Goal: Information Seeking & Learning: Learn about a topic

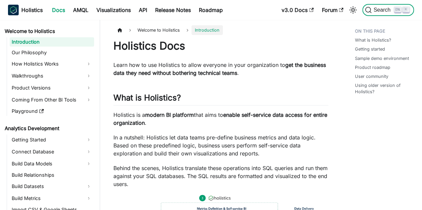
click at [377, 10] on span "Search" at bounding box center [383, 10] width 23 height 6
click at [380, 7] on span "Search" at bounding box center [380, 10] width 30 height 7
click at [382, 13] on span "Search" at bounding box center [380, 10] width 30 height 7
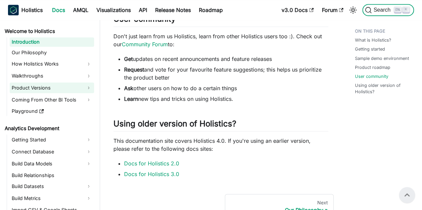
scroll to position [459, 0]
click at [374, 10] on span "Search" at bounding box center [383, 10] width 23 height 6
click at [367, 10] on icon "Search (Ctrl+K)" at bounding box center [368, 10] width 7 height 7
click at [402, 10] on span "K" at bounding box center [402, 10] width 17 height 6
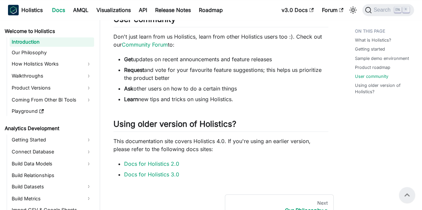
click at [39, 43] on link "Introduction" at bounding box center [52, 41] width 84 height 9
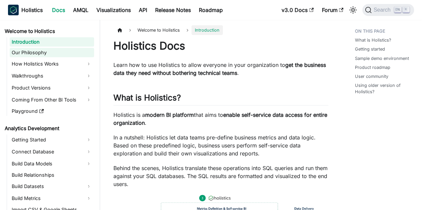
click at [49, 56] on link "Our Philosophy" at bounding box center [52, 52] width 84 height 9
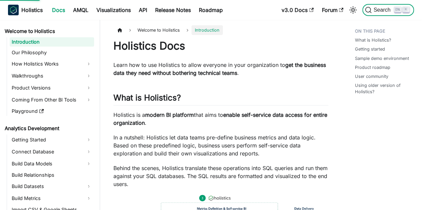
click at [387, 9] on span "Search" at bounding box center [383, 10] width 23 height 6
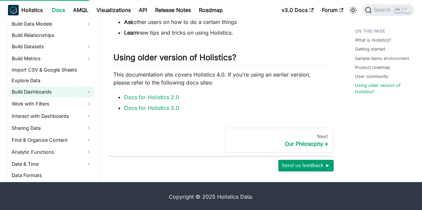
scroll to position [133, 0]
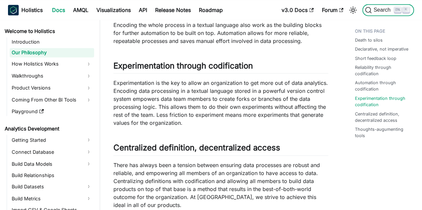
click at [378, 12] on span "Search" at bounding box center [383, 10] width 23 height 6
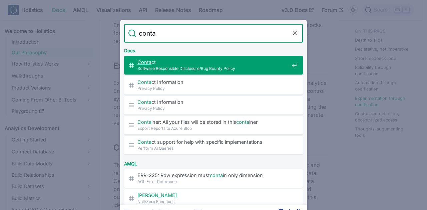
drag, startPoint x: 185, startPoint y: 32, endPoint x: 129, endPoint y: 33, distance: 55.4
click at [129, 33] on form "Search conta" at bounding box center [213, 33] width 179 height 19
paste input "cat_ws"
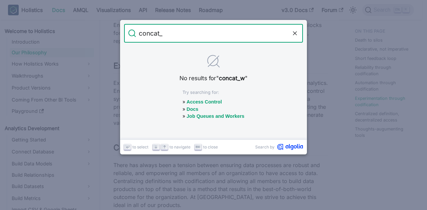
type input "concat"
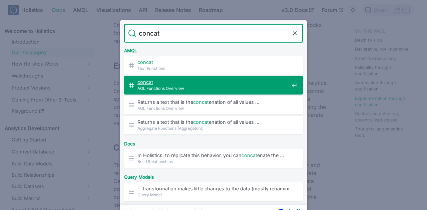
click at [205, 85] on span "AQL Functions Overview" at bounding box center [212, 88] width 151 height 6
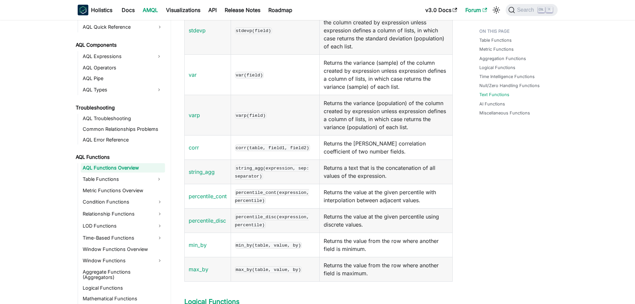
scroll to position [1969, 0]
